Goal: Find specific page/section: Find specific page/section

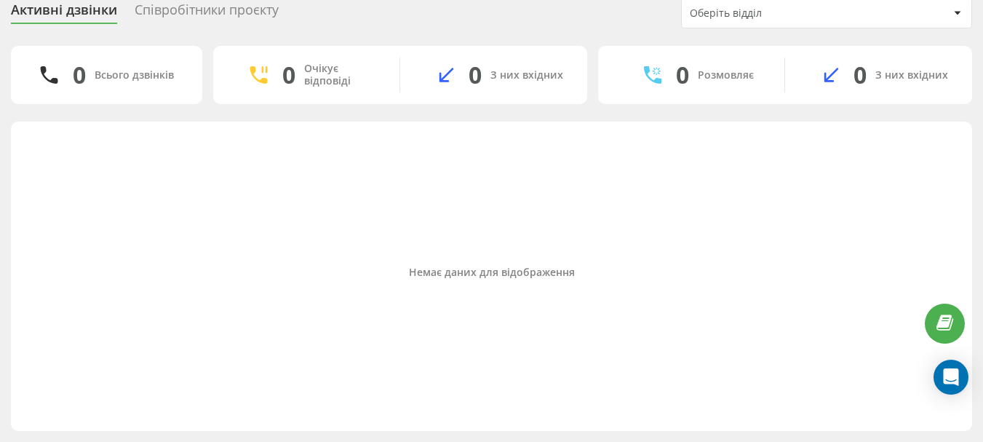
scroll to position [57, 0]
click at [231, 12] on div "Співробітники проєкту" at bounding box center [207, 13] width 144 height 23
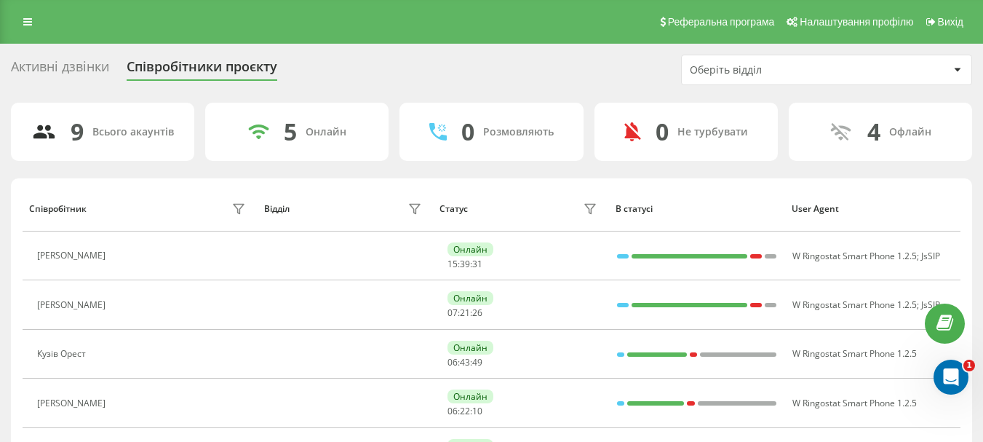
click at [760, 67] on div "Оберіть відділ" at bounding box center [777, 70] width 174 height 12
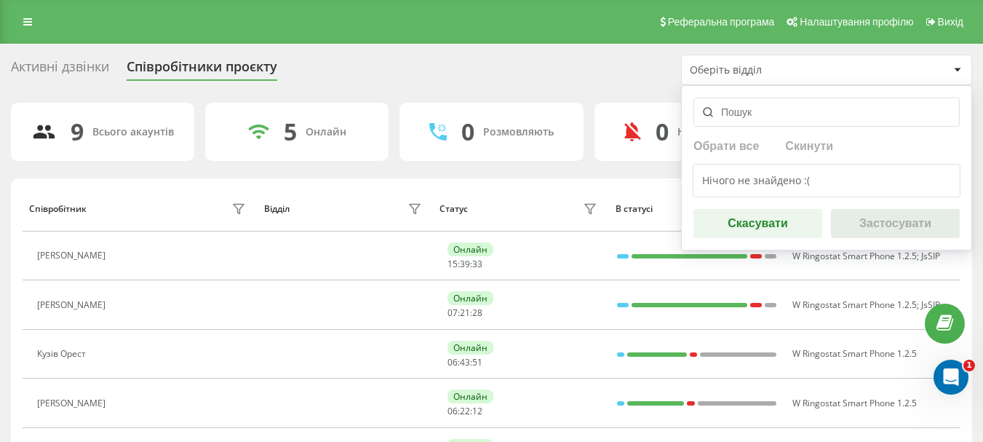
click at [595, 91] on div "Активні дзвінки Співробітники проєкту Оберіть відділ Обрати все Скинути Нічого …" at bounding box center [491, 386] width 961 height 662
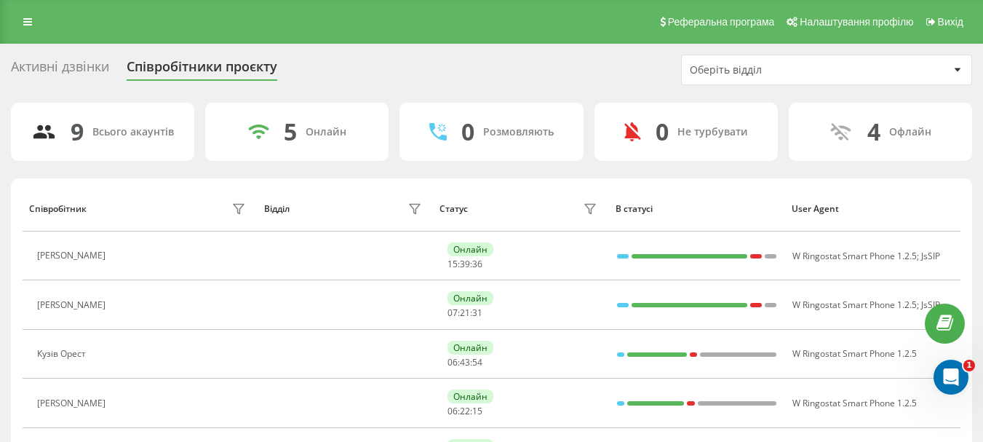
click at [395, 79] on div "Активні дзвінки Співробітники проєкту Оберіть відділ" at bounding box center [491, 70] width 961 height 31
